Goal: Information Seeking & Learning: Compare options

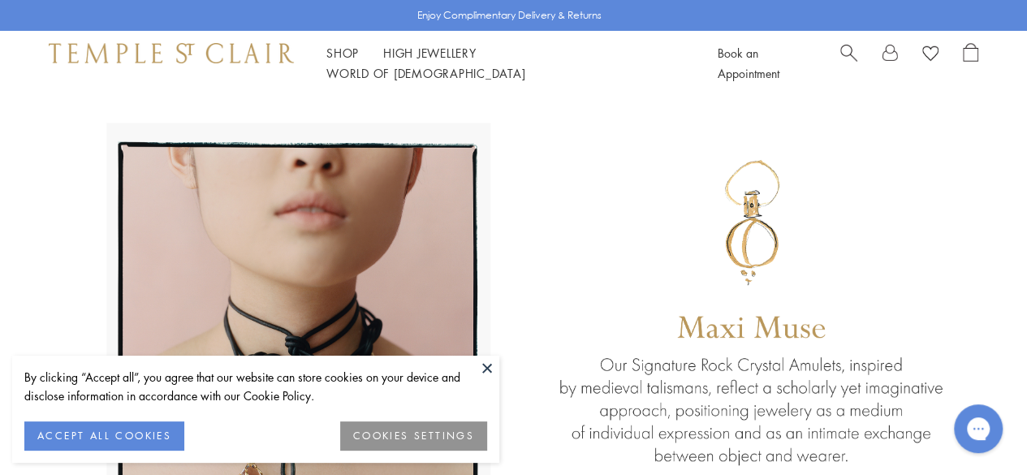
click at [490, 365] on button at bounding box center [487, 368] width 24 height 24
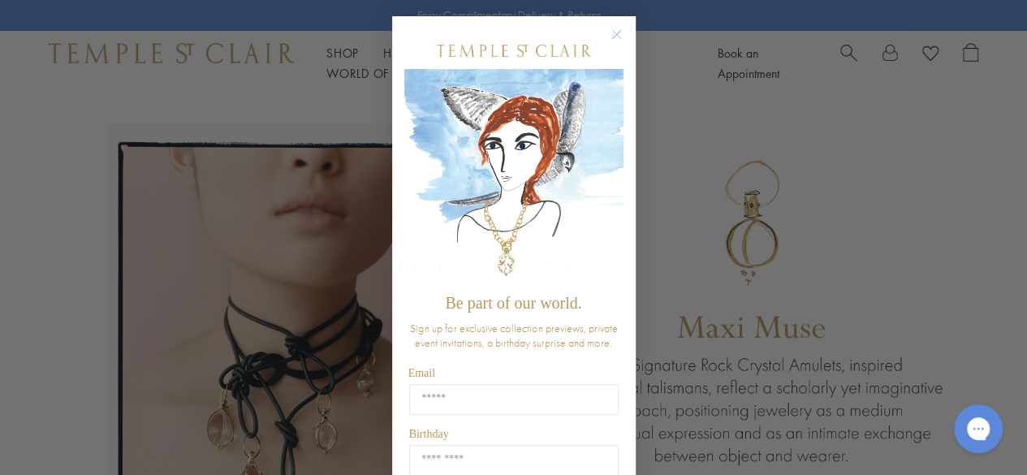
click at [609, 37] on circle "Close dialog" at bounding box center [616, 34] width 19 height 19
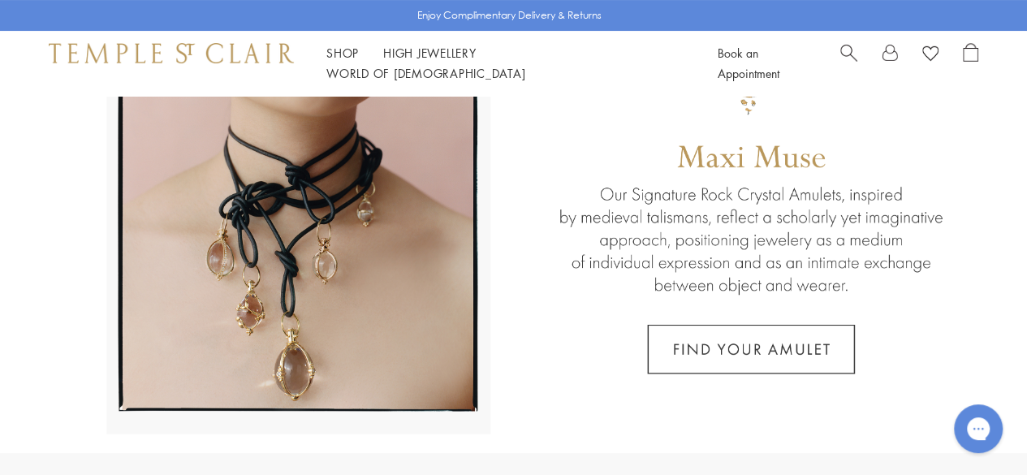
scroll to position [196, 0]
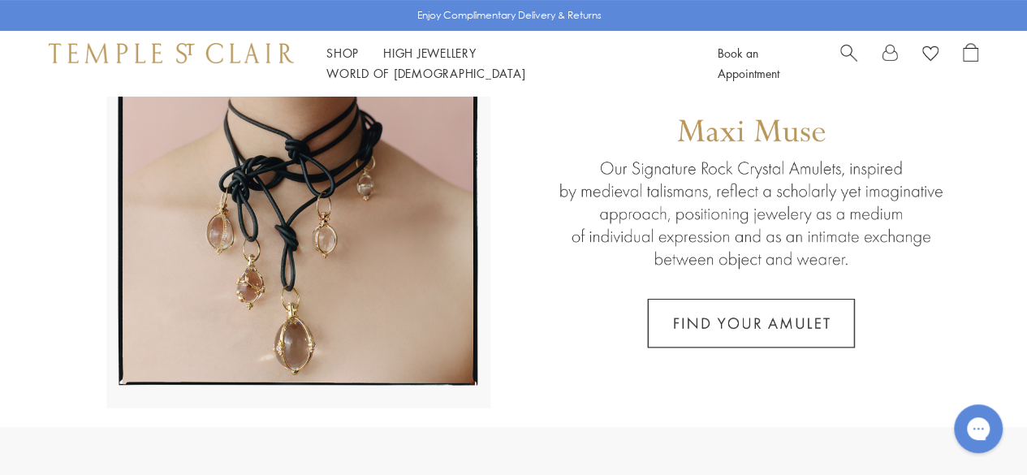
click at [320, 216] on link at bounding box center [513, 163] width 1027 height 528
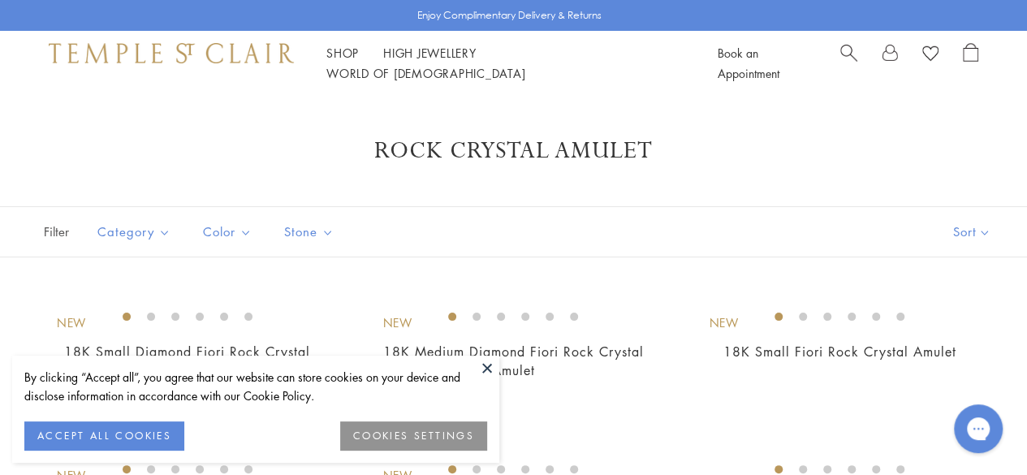
click at [492, 365] on button at bounding box center [487, 368] width 24 height 24
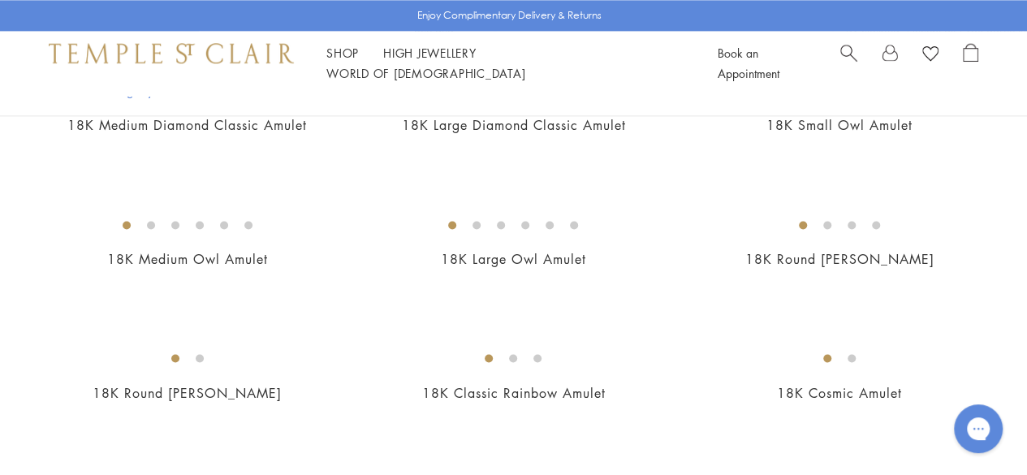
scroll to position [1067, 0]
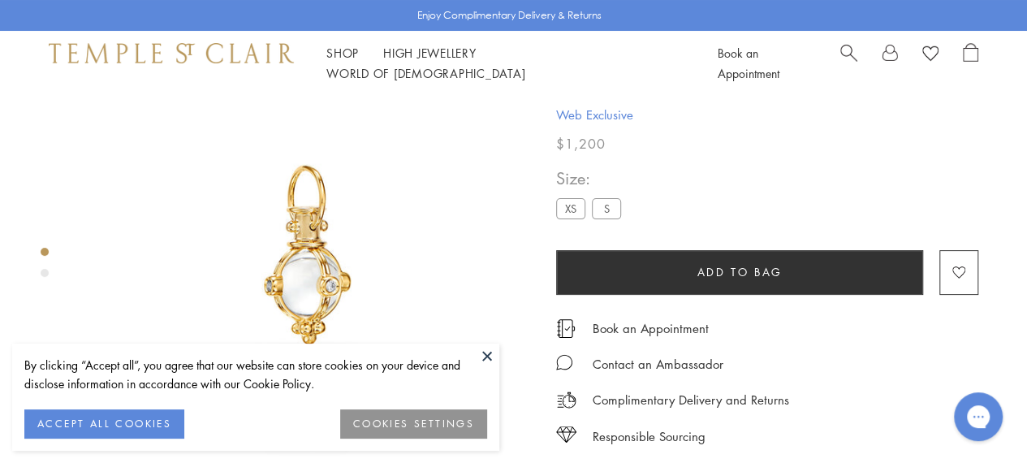
scroll to position [96, 0]
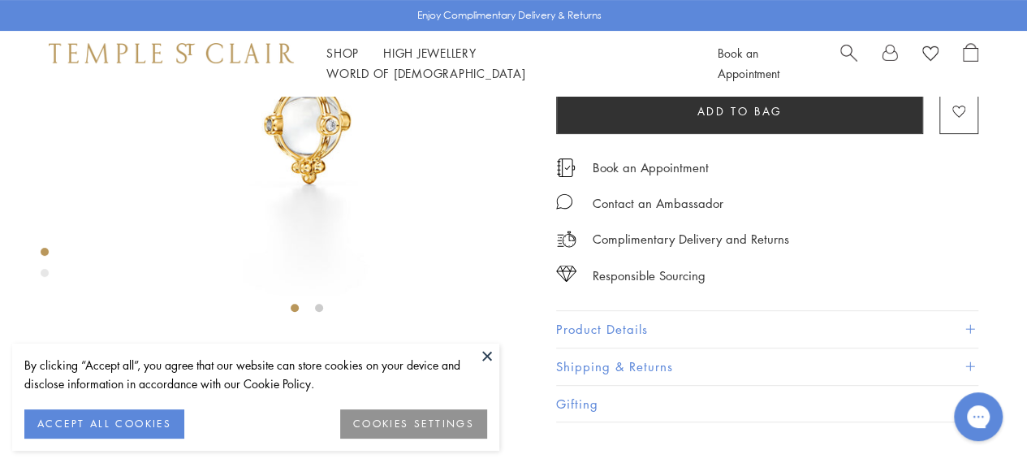
click at [48, 273] on div "Product gallery navigation" at bounding box center [45, 273] width 8 height 8
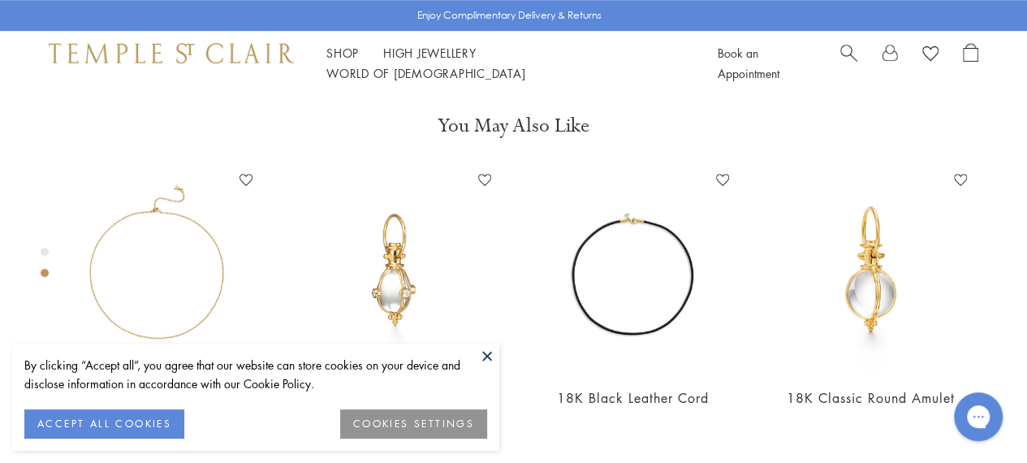
scroll to position [589, 0]
click at [487, 356] on button at bounding box center [487, 355] width 24 height 24
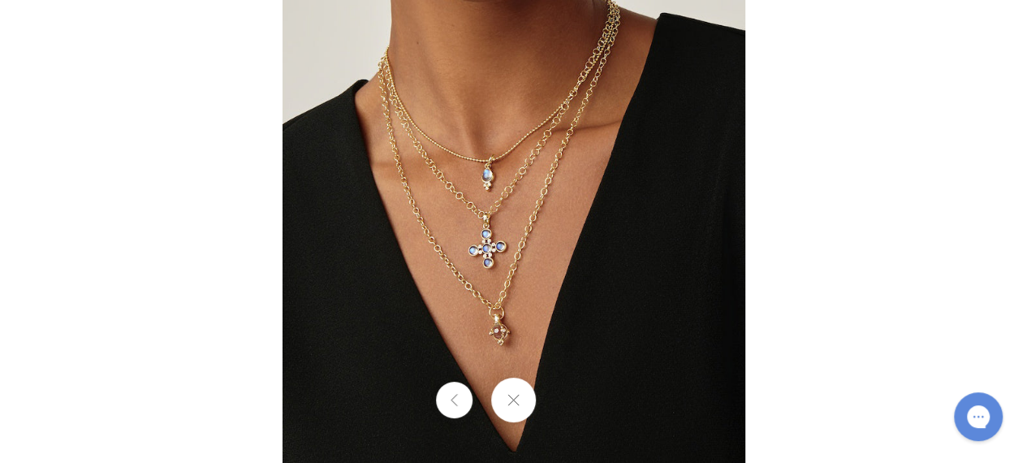
scroll to position [556, 0]
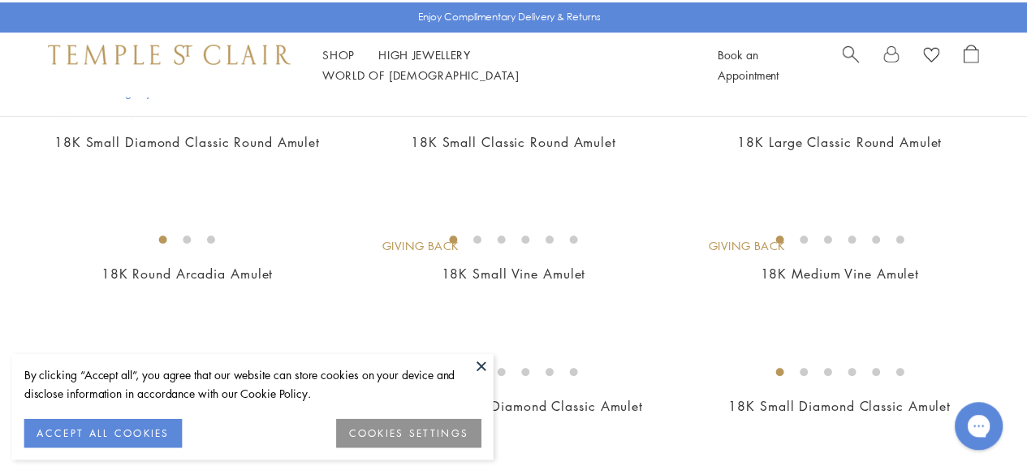
scroll to position [645, 0]
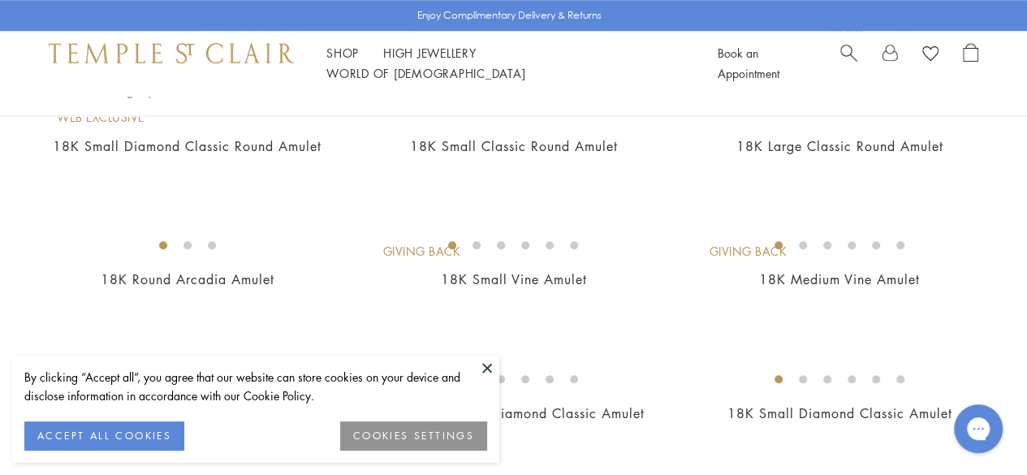
click at [489, 369] on button at bounding box center [487, 368] width 24 height 24
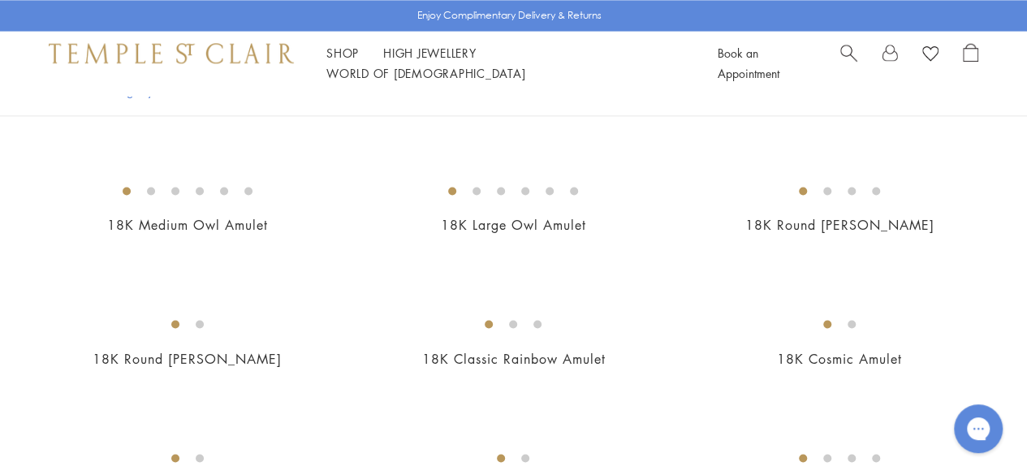
scroll to position [1088, 0]
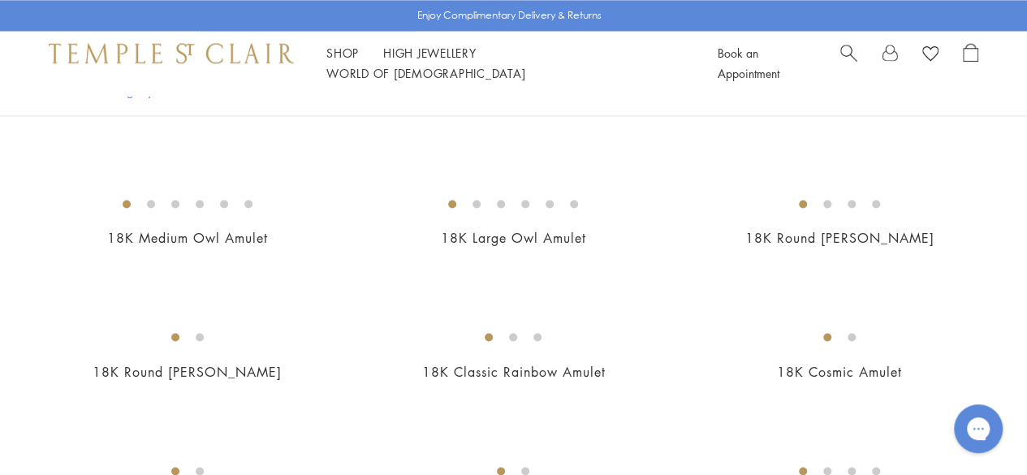
click at [0, 0] on img at bounding box center [0, 0] width 0 height 0
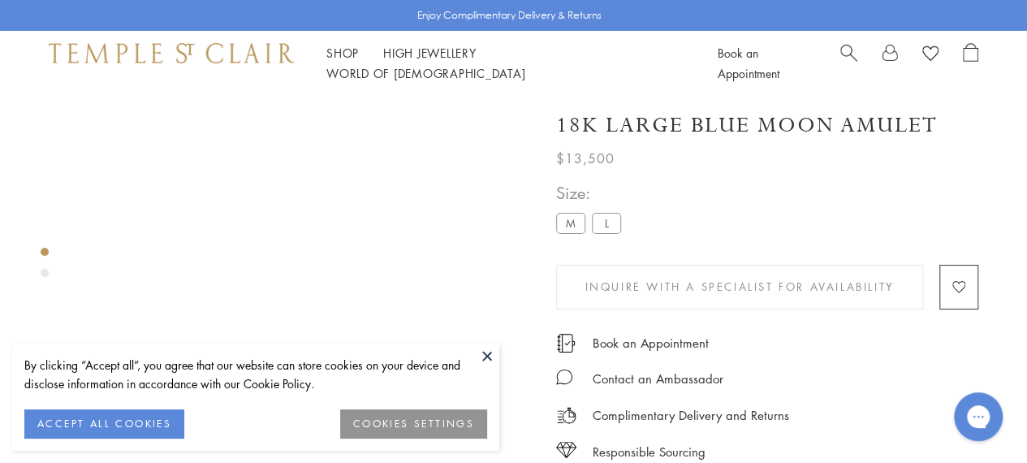
scroll to position [96, 0]
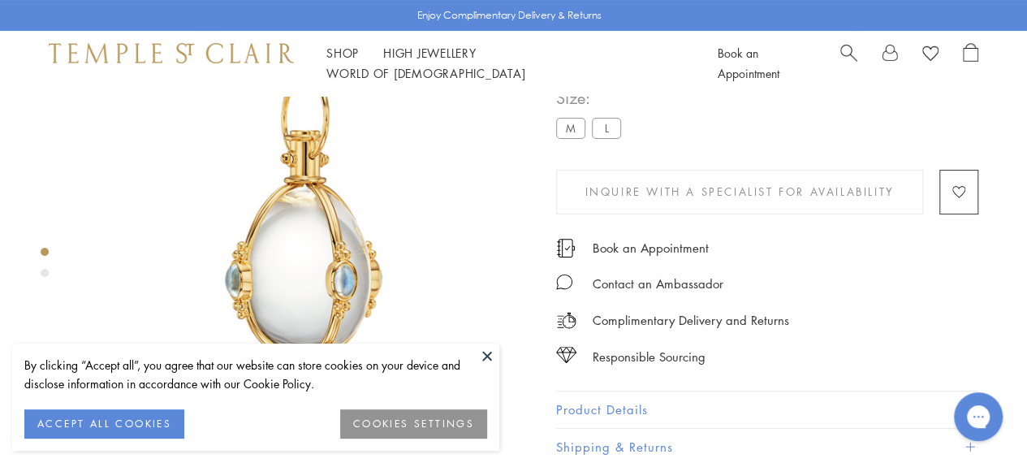
click at [42, 274] on div "Product gallery navigation" at bounding box center [45, 273] width 8 height 8
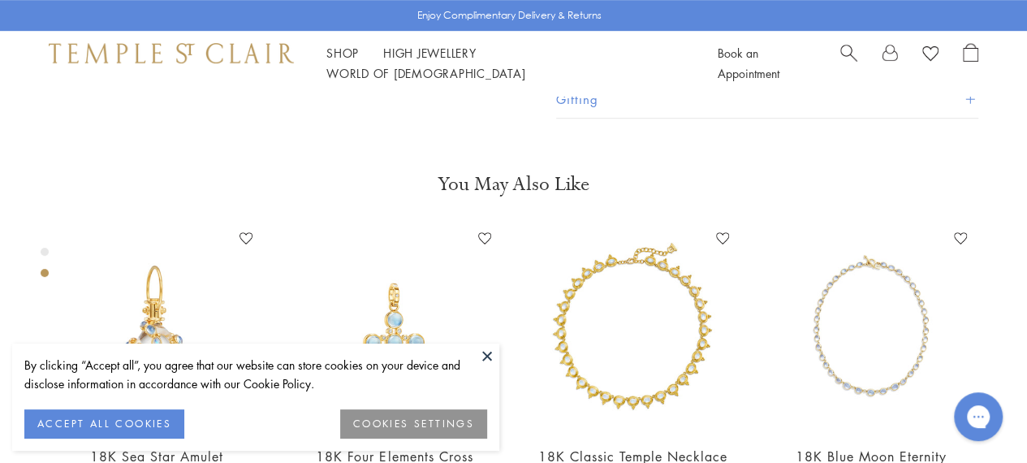
scroll to position [481, 0]
click at [482, 349] on button at bounding box center [487, 355] width 24 height 24
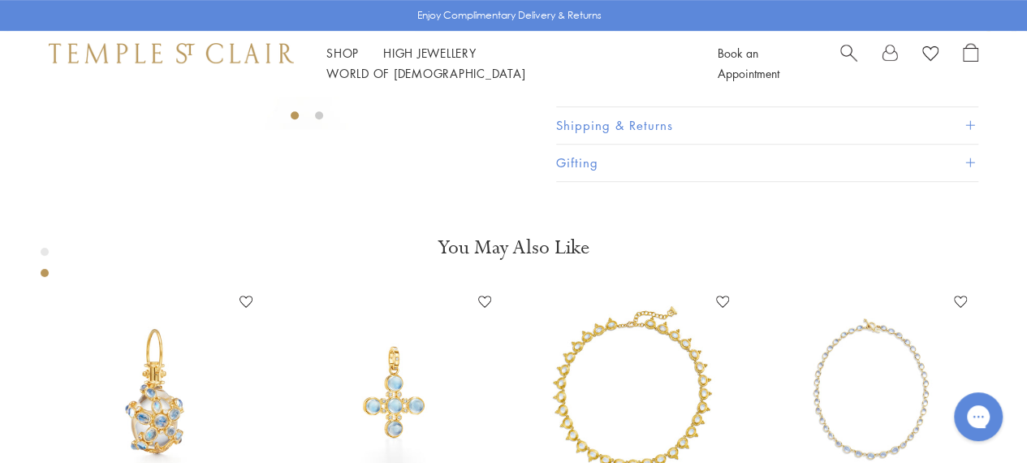
scroll to position [421, 0]
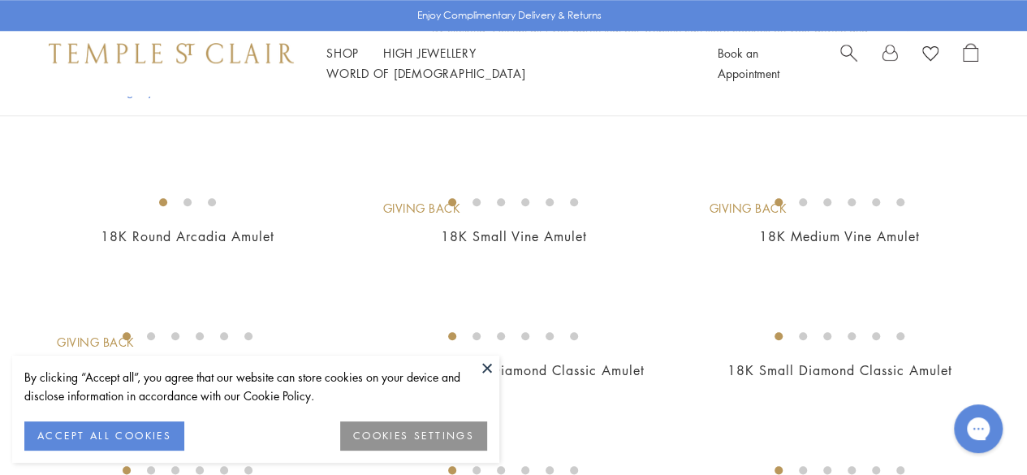
click at [485, 369] on button at bounding box center [487, 368] width 24 height 24
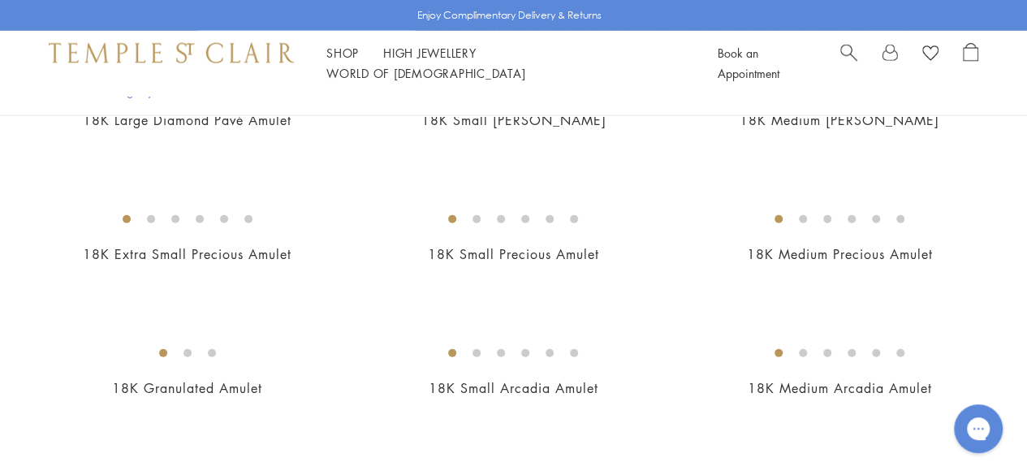
scroll to position [1916, 0]
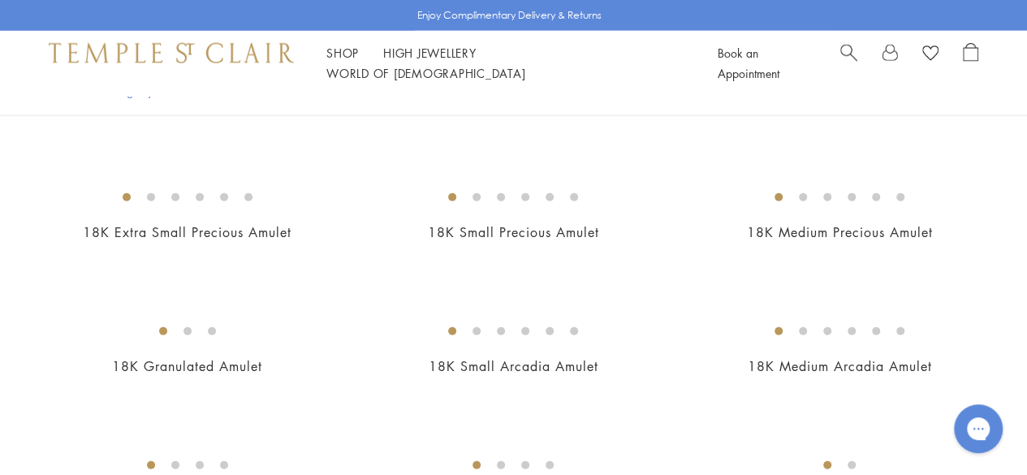
click at [0, 0] on img at bounding box center [0, 0] width 0 height 0
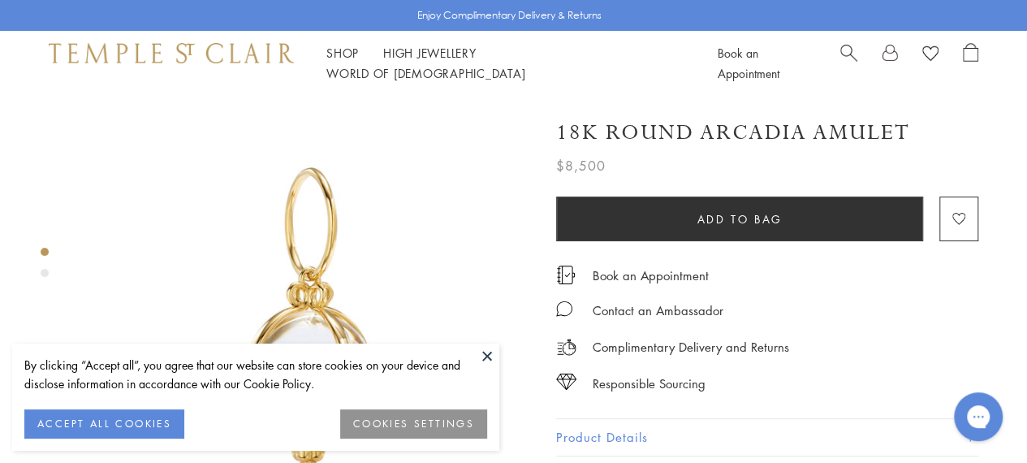
click at [481, 350] on button at bounding box center [487, 355] width 24 height 24
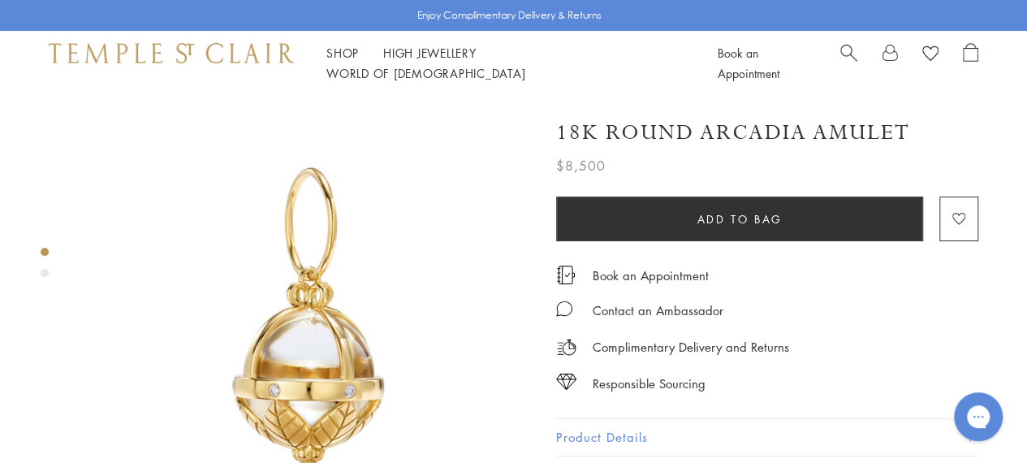
click at [47, 274] on div "Product gallery navigation" at bounding box center [45, 273] width 8 height 8
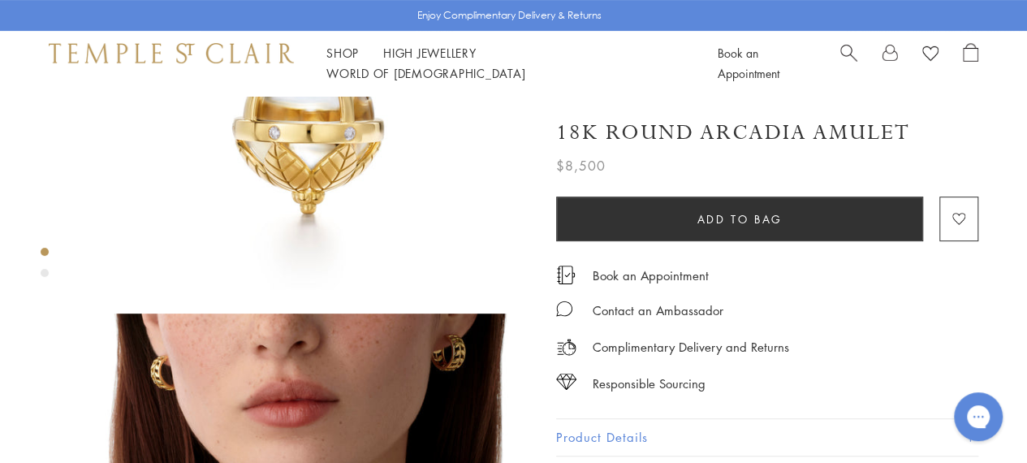
scroll to position [201, 0]
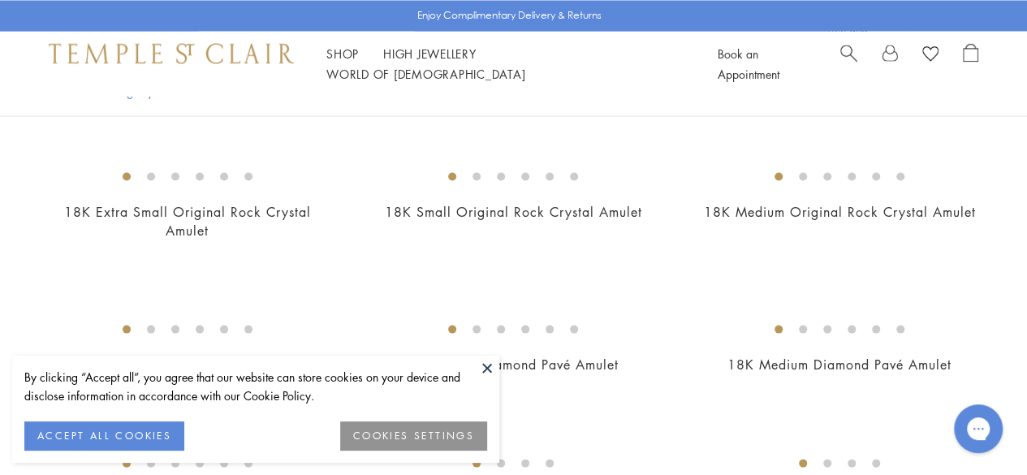
click at [481, 367] on button at bounding box center [487, 368] width 24 height 24
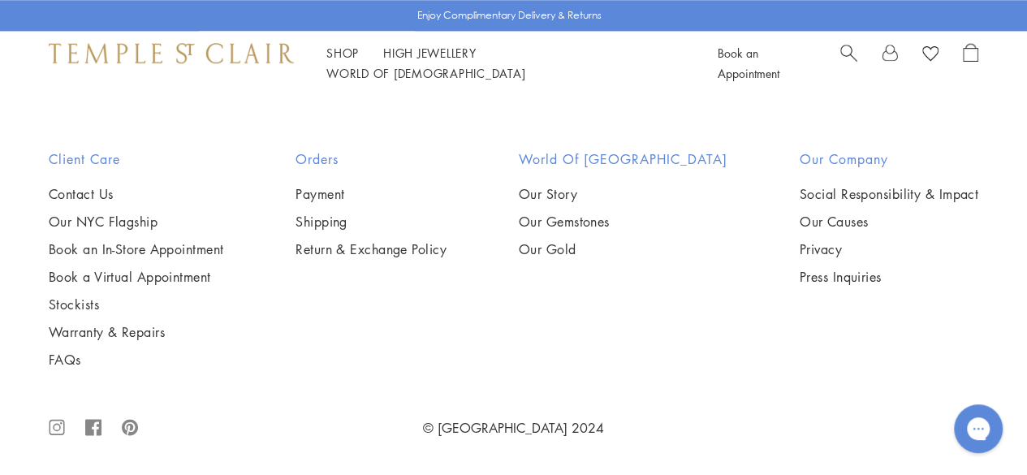
scroll to position [4677, 0]
click at [0, 0] on img at bounding box center [0, 0] width 0 height 0
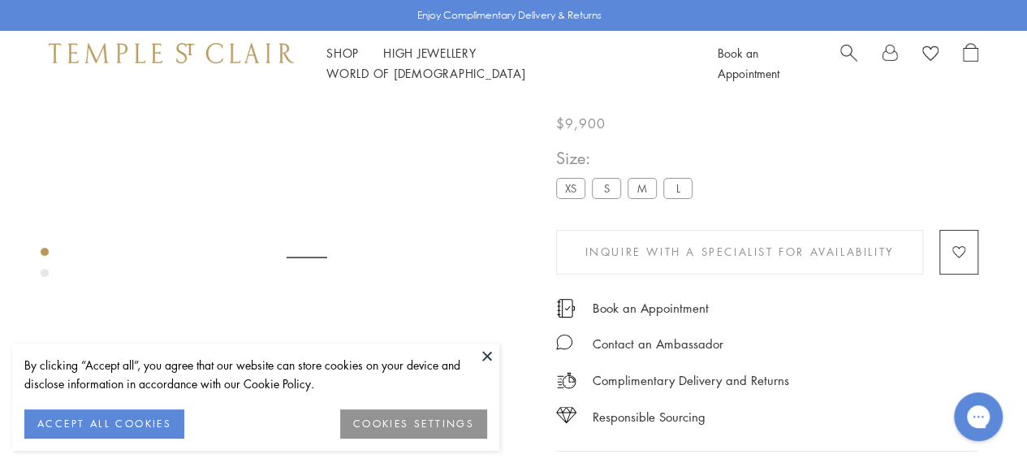
scroll to position [96, 0]
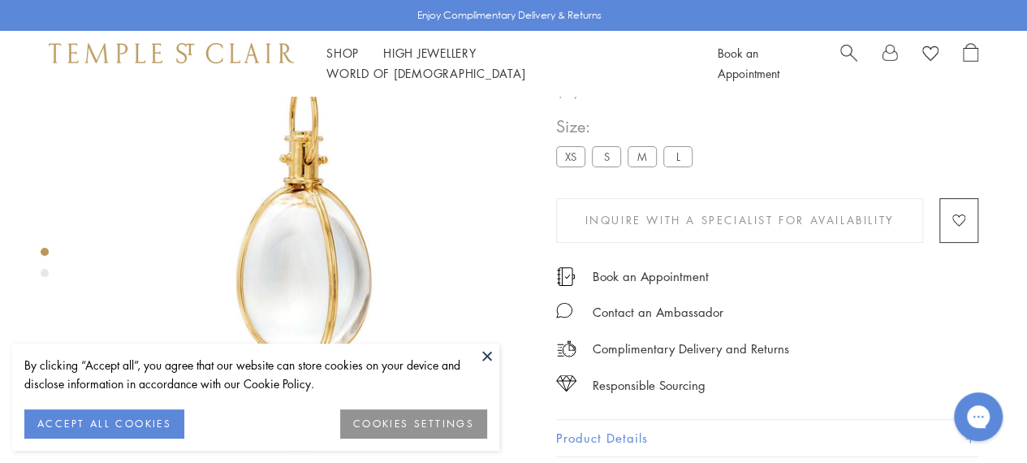
click at [42, 276] on div "Product gallery navigation" at bounding box center [45, 273] width 8 height 8
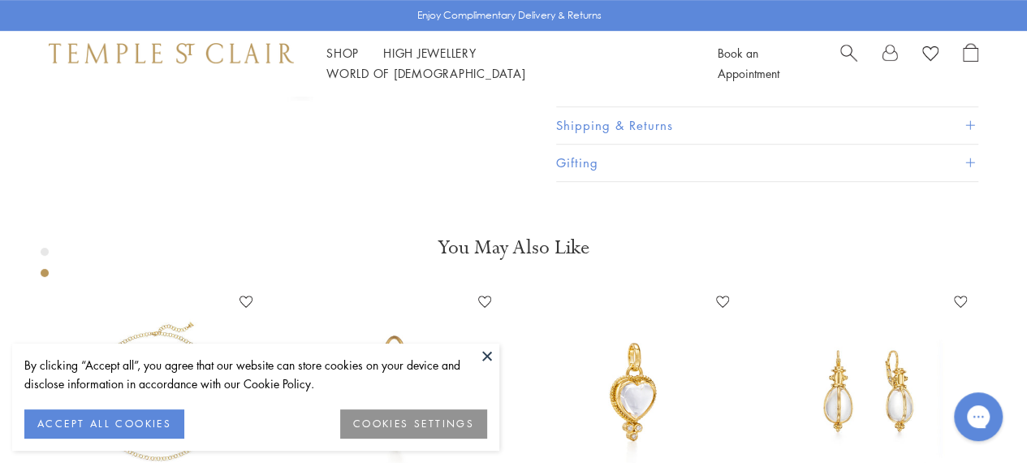
scroll to position [481, 0]
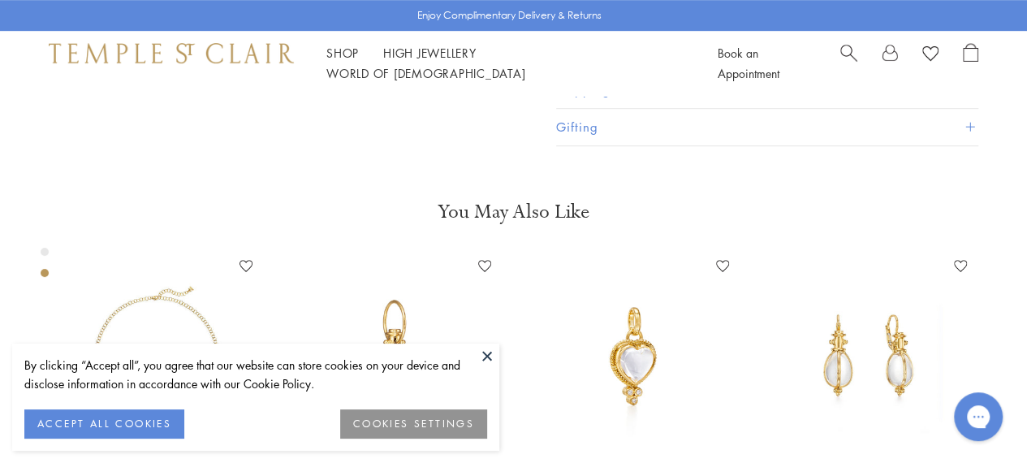
click at [485, 353] on button at bounding box center [487, 355] width 24 height 24
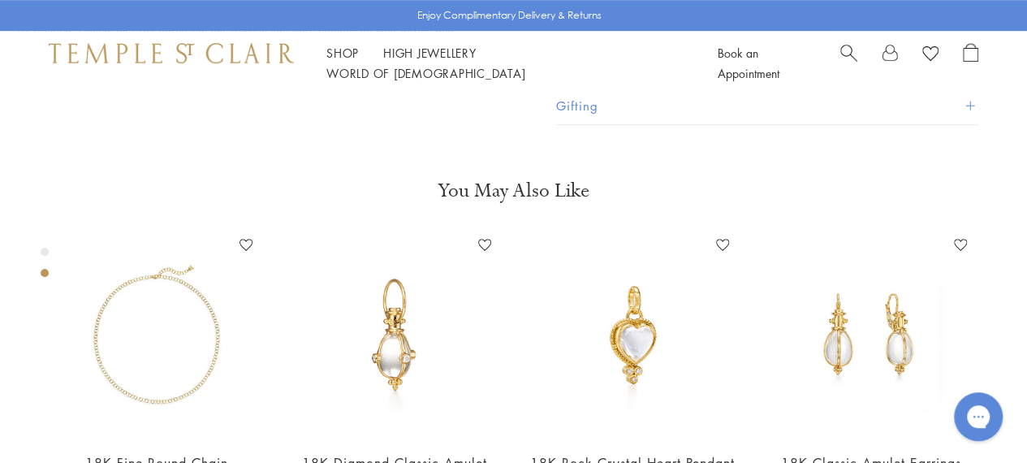
scroll to position [496, 0]
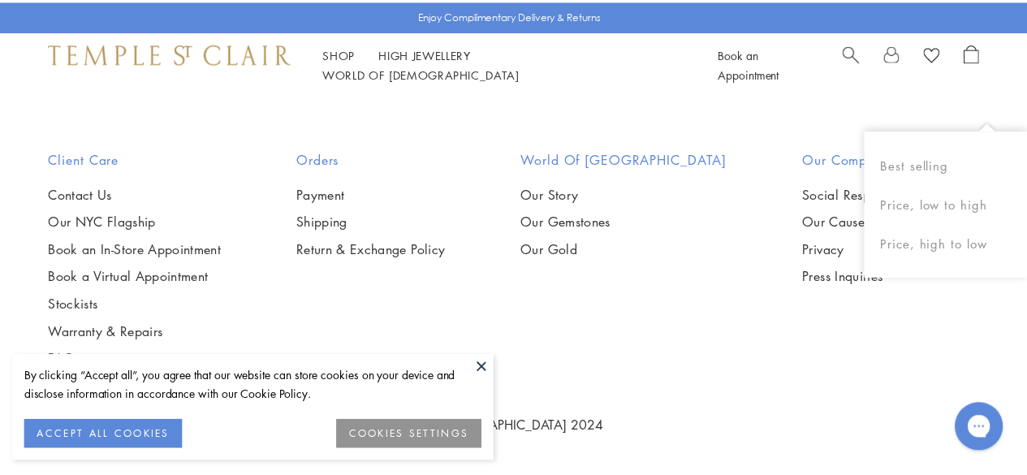
scroll to position [4274, 0]
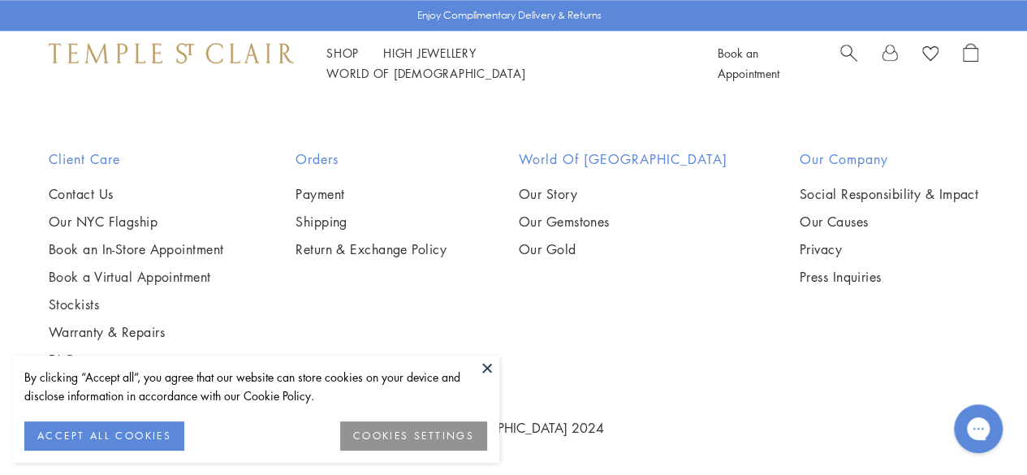
click at [490, 363] on button at bounding box center [487, 368] width 24 height 24
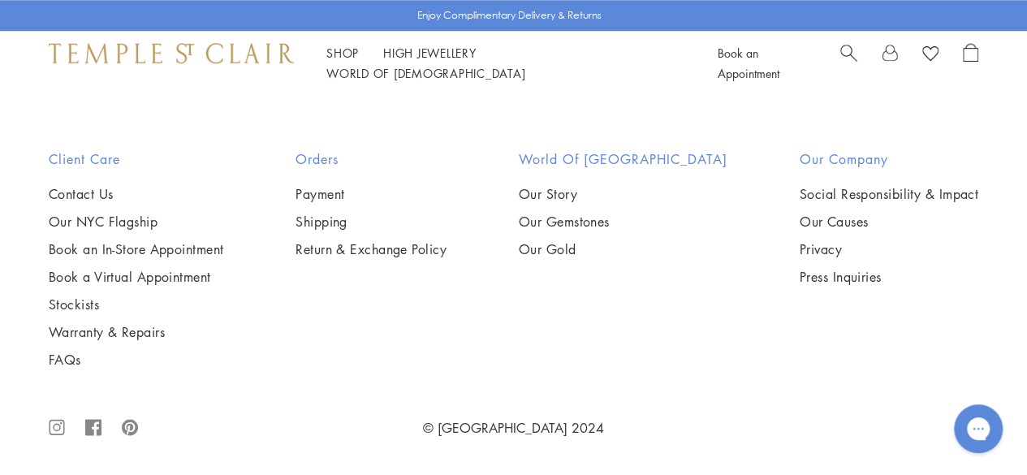
scroll to position [5526, 0]
click at [0, 0] on img at bounding box center [0, 0] width 0 height 0
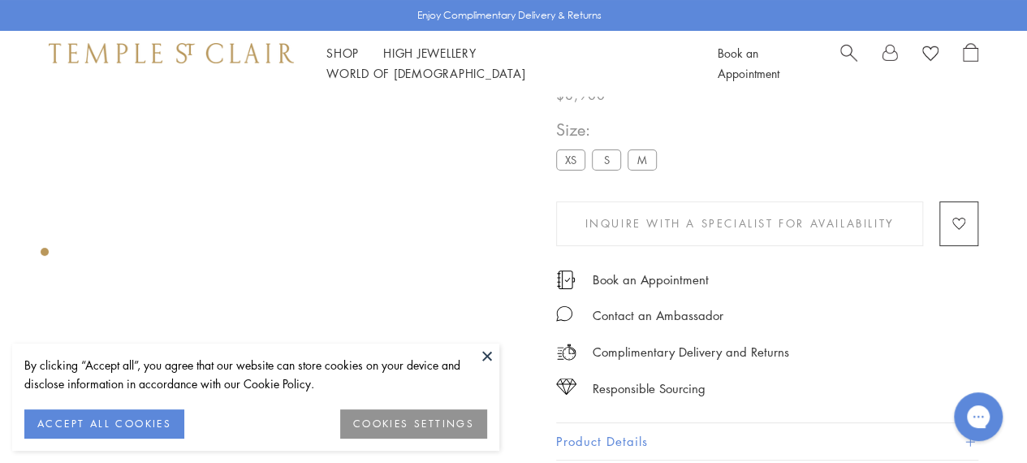
scroll to position [96, 0]
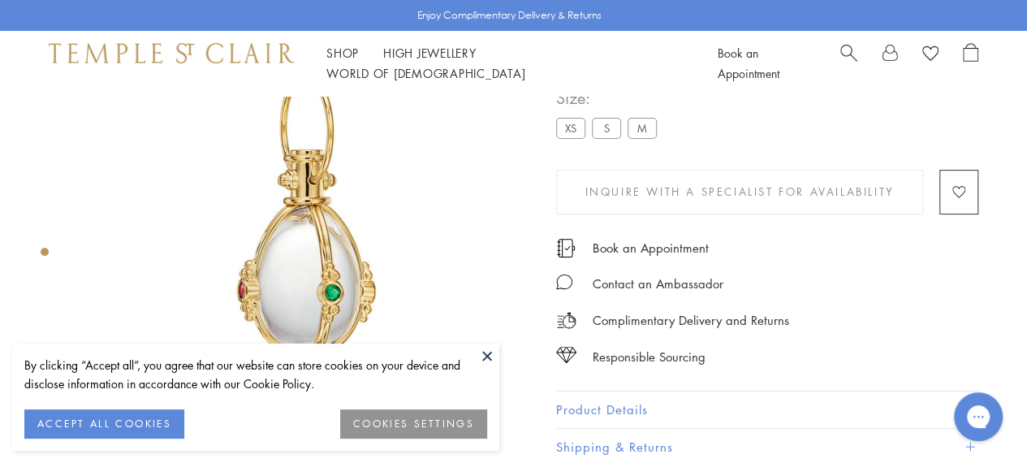
click at [47, 253] on div "Product gallery navigation" at bounding box center [45, 252] width 8 height 8
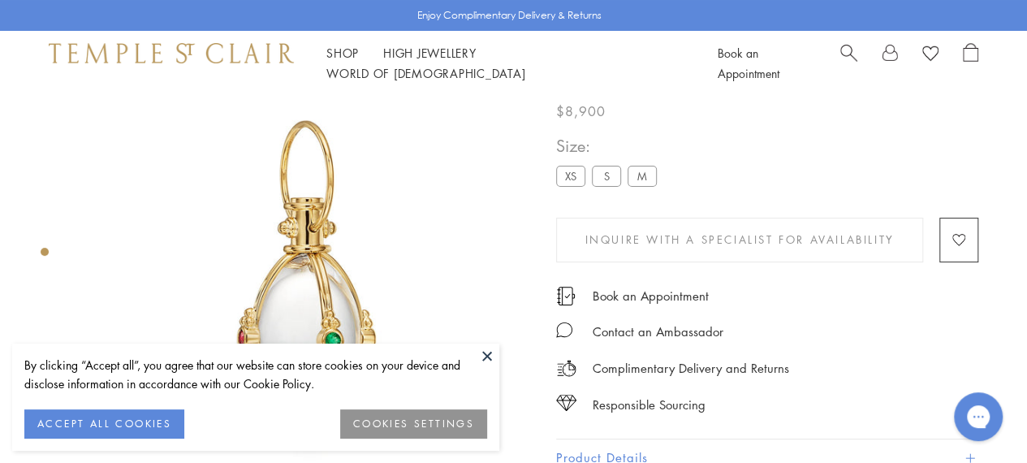
scroll to position [31, 0]
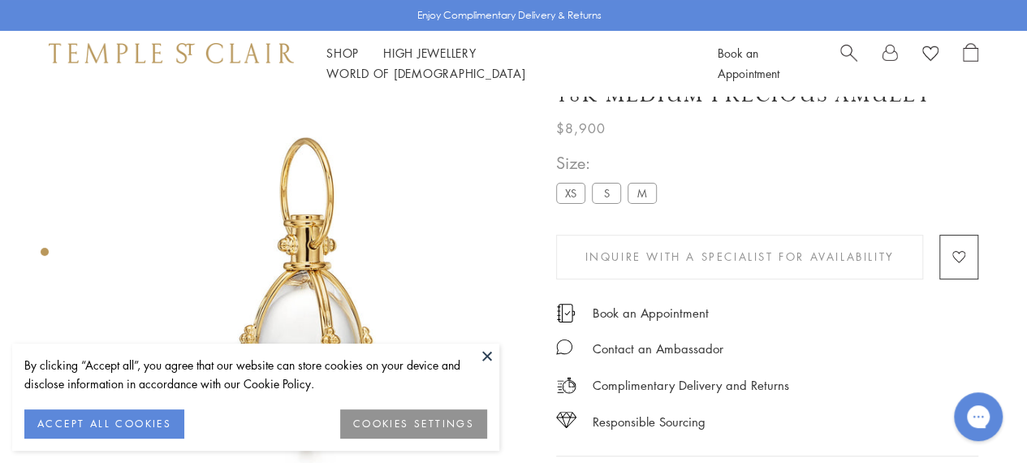
click at [476, 350] on button at bounding box center [487, 355] width 24 height 24
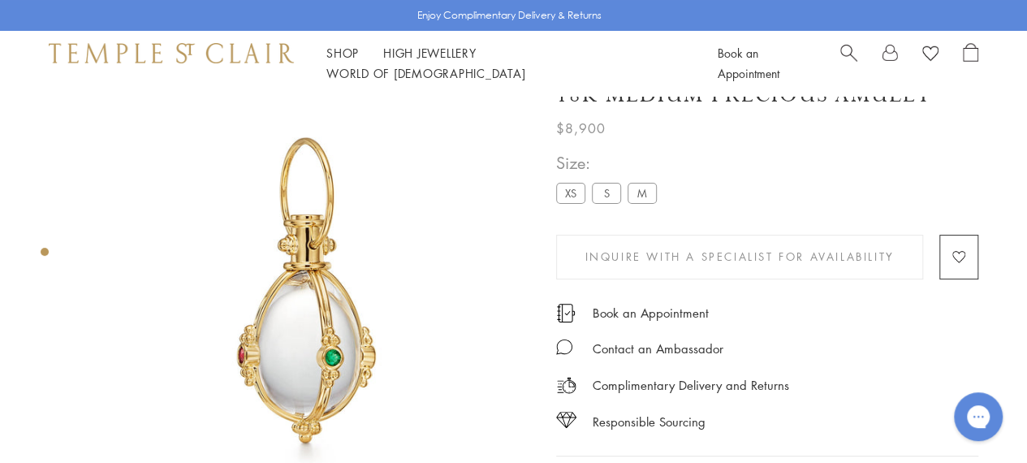
click at [45, 249] on div "Product gallery navigation" at bounding box center [45, 252] width 8 height 8
click at [607, 190] on label "S" at bounding box center [606, 193] width 29 height 20
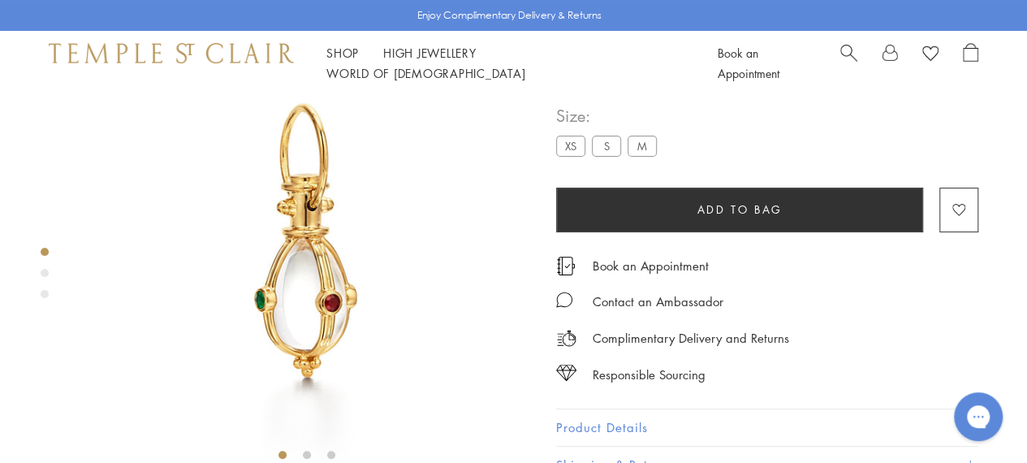
scroll to position [96, 0]
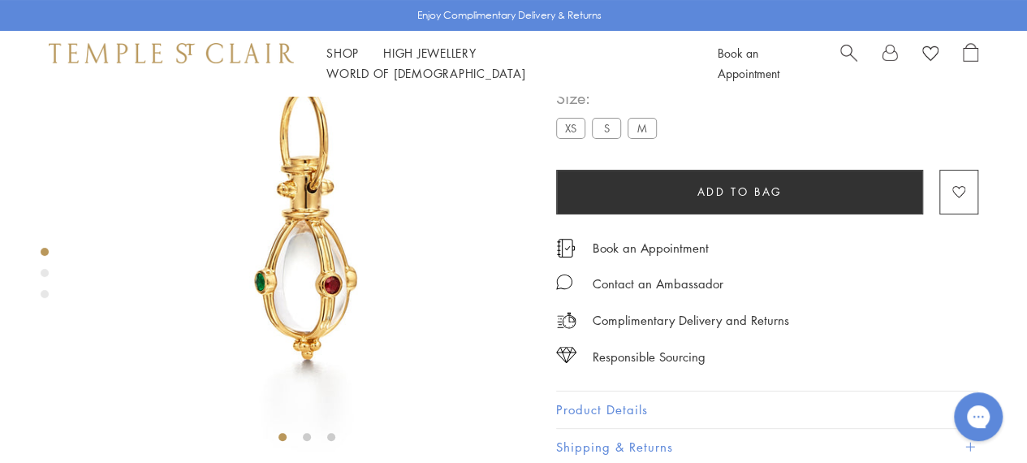
click at [558, 127] on label "XS" at bounding box center [570, 128] width 29 height 20
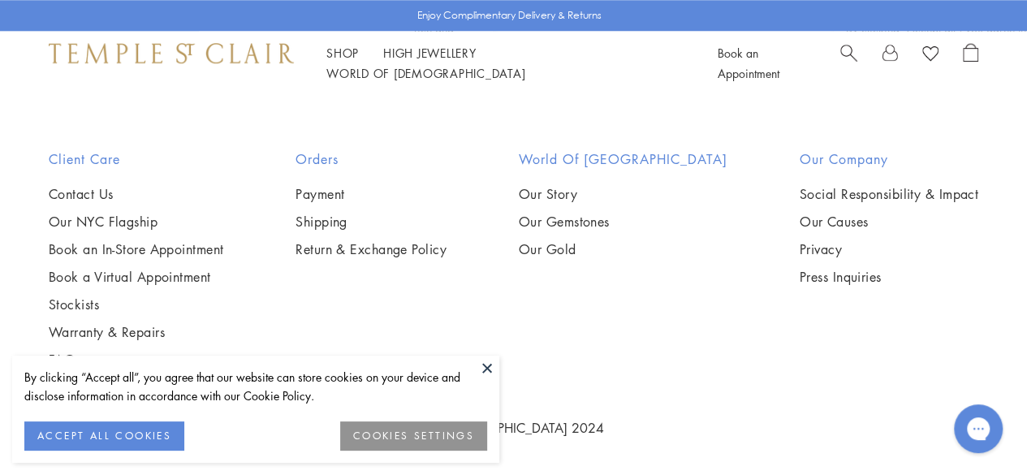
click at [489, 369] on button at bounding box center [487, 368] width 24 height 24
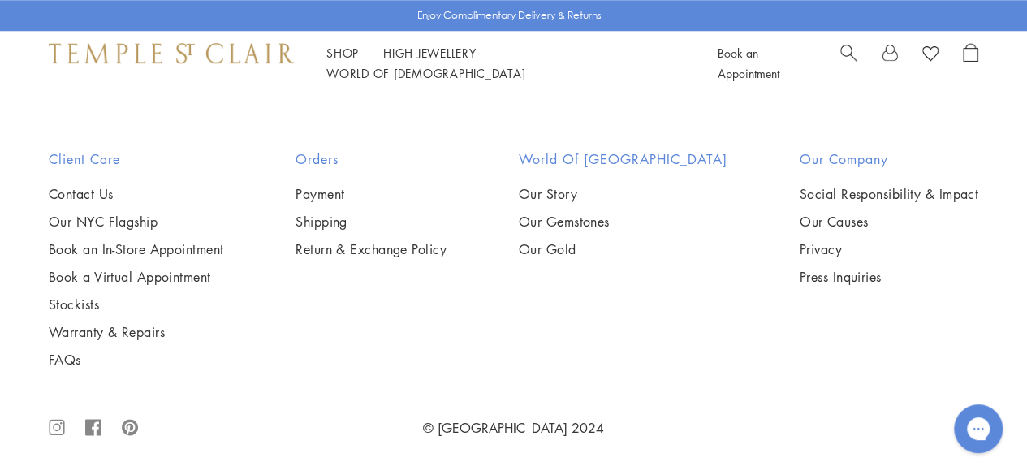
scroll to position [8261, 0]
click at [0, 0] on img at bounding box center [0, 0] width 0 height 0
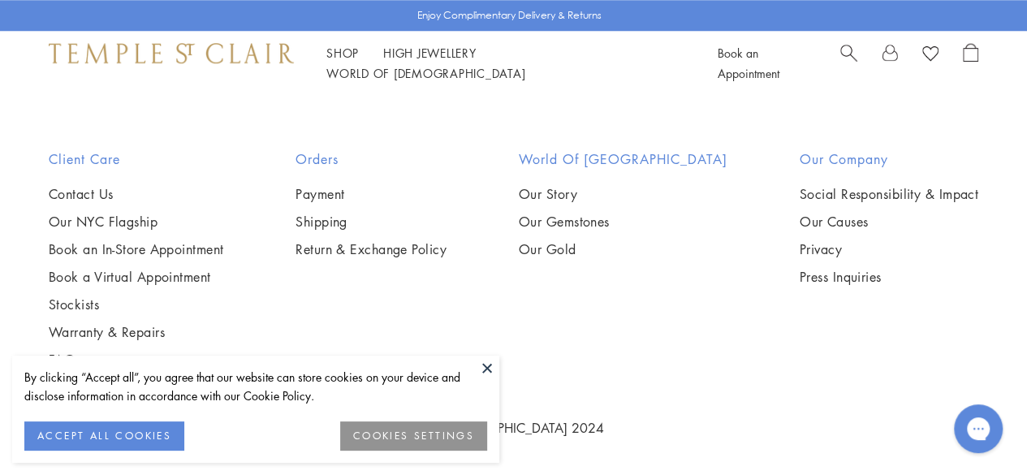
scroll to position [8850, 0]
click at [0, 0] on img at bounding box center [0, 0] width 0 height 0
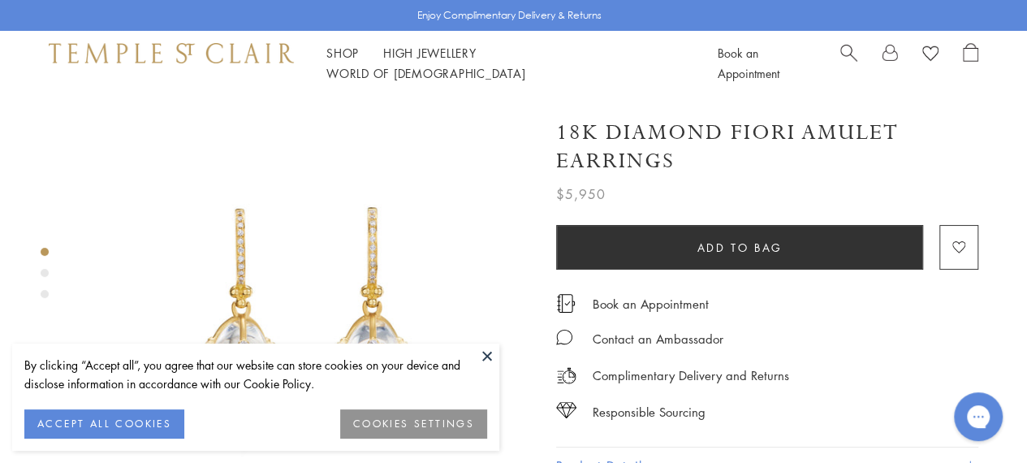
click at [484, 360] on button at bounding box center [487, 355] width 24 height 24
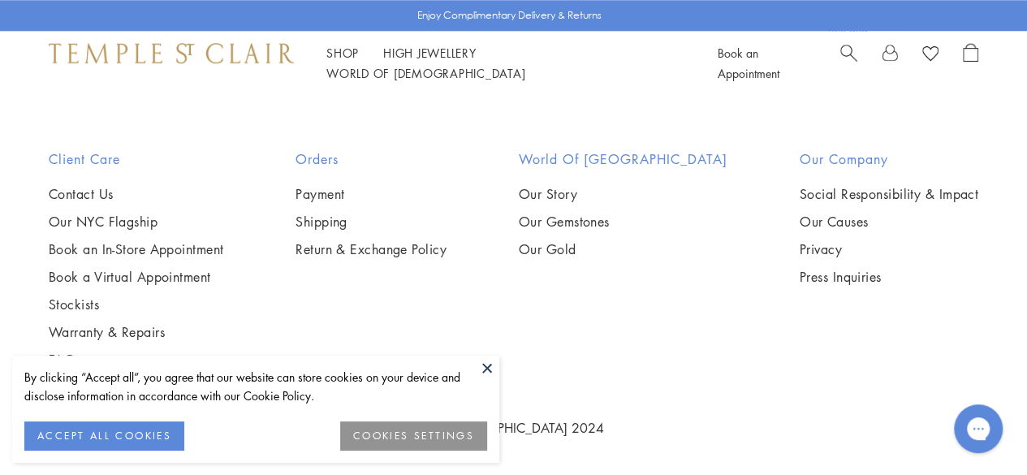
click at [489, 370] on button at bounding box center [487, 368] width 24 height 24
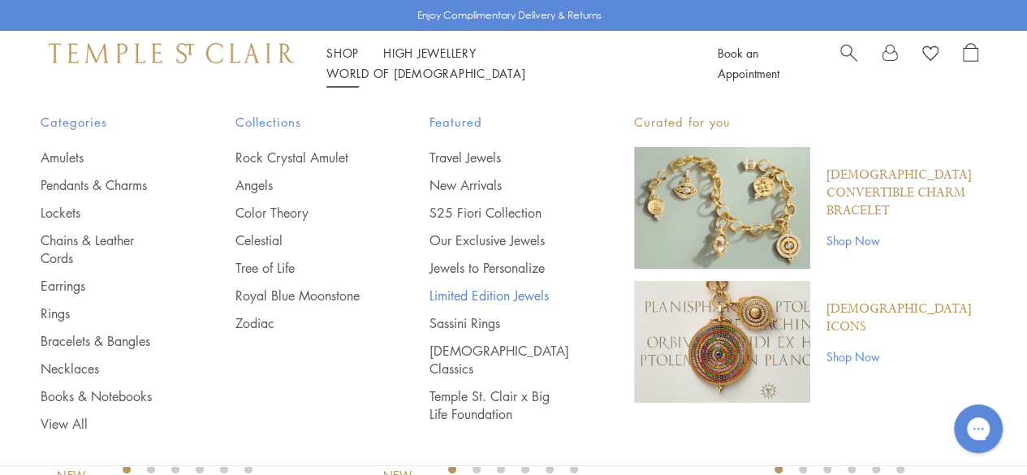
click at [495, 290] on link "Limited Edition Jewels" at bounding box center [500, 296] width 140 height 18
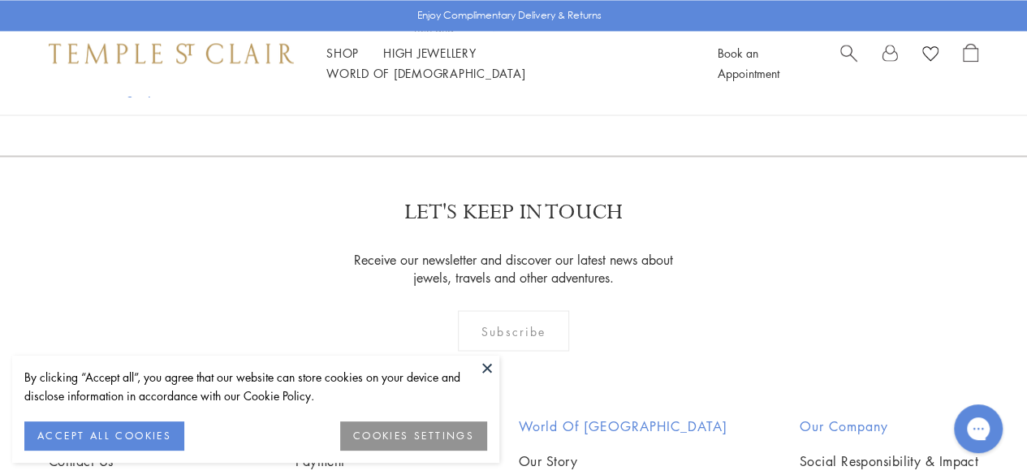
scroll to position [1444, 0]
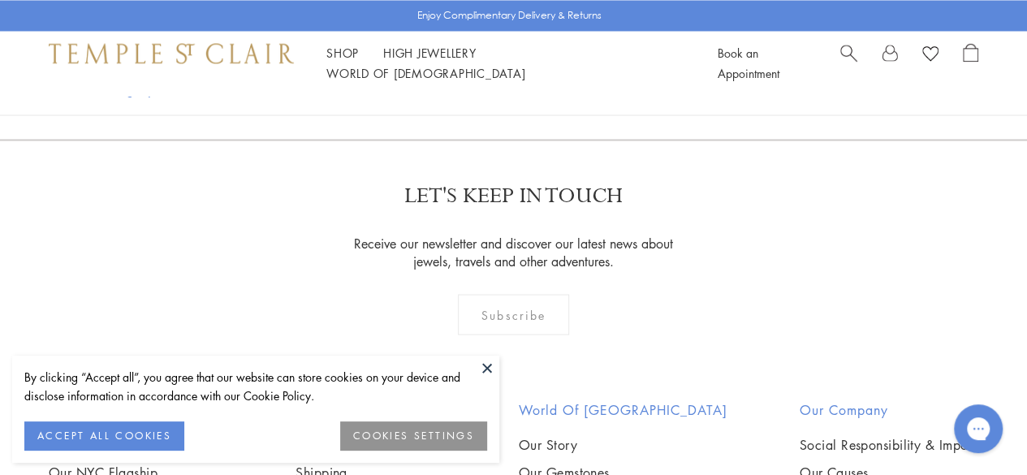
click at [490, 361] on button at bounding box center [487, 368] width 24 height 24
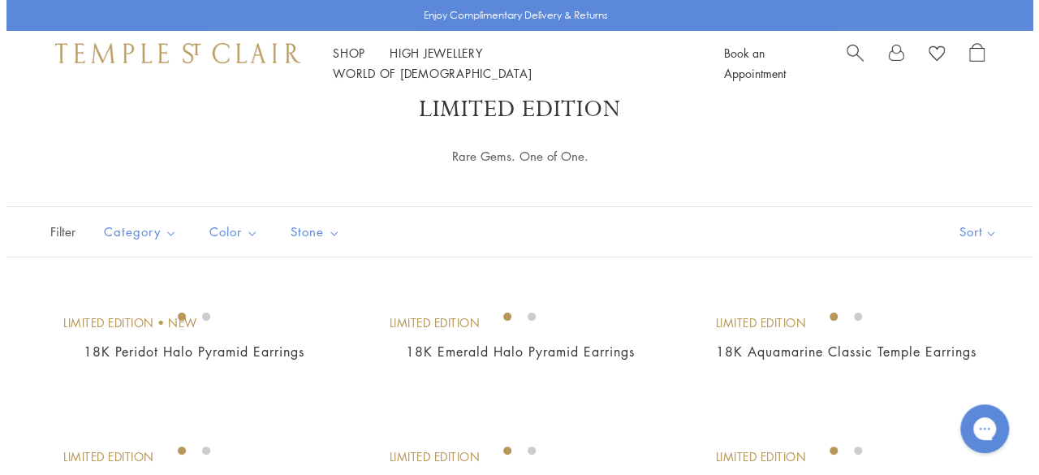
scroll to position [0, 0]
